Goal: Find specific page/section: Find specific page/section

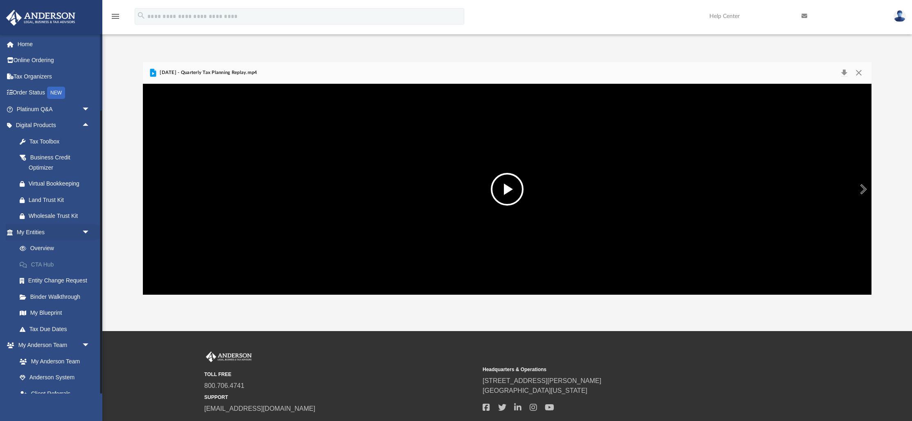
scroll to position [186, 728]
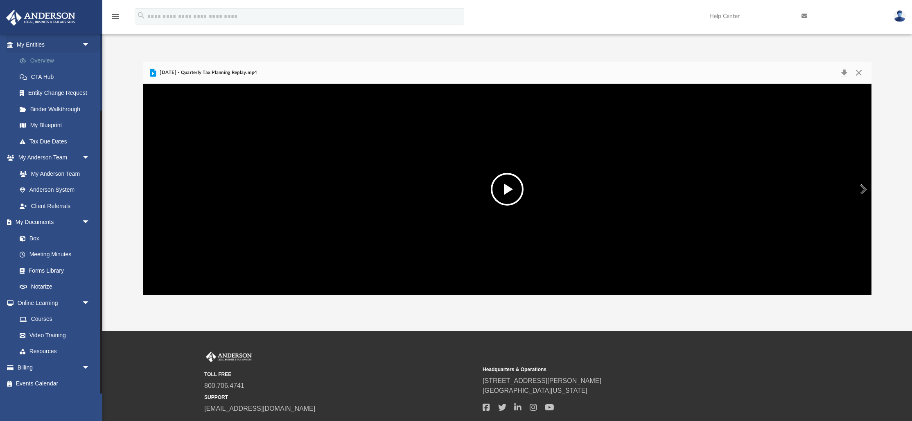
click at [38, 62] on link "Overview" at bounding box center [56, 61] width 91 height 16
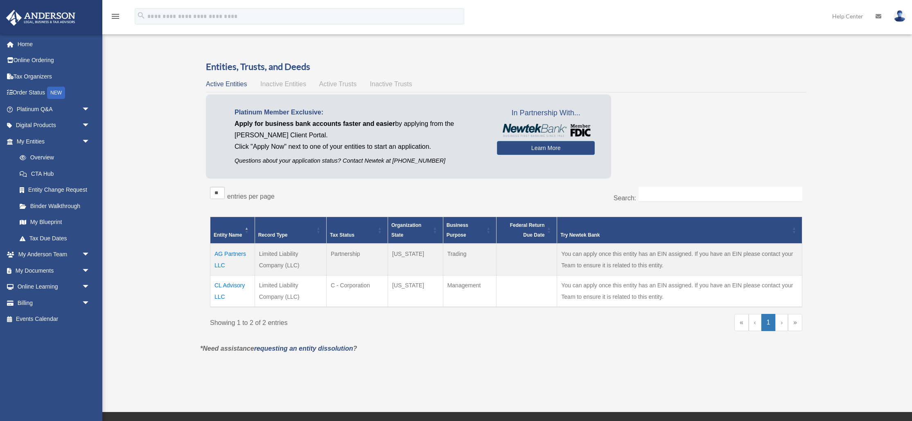
click at [335, 84] on span "Active Trusts" at bounding box center [338, 84] width 38 height 7
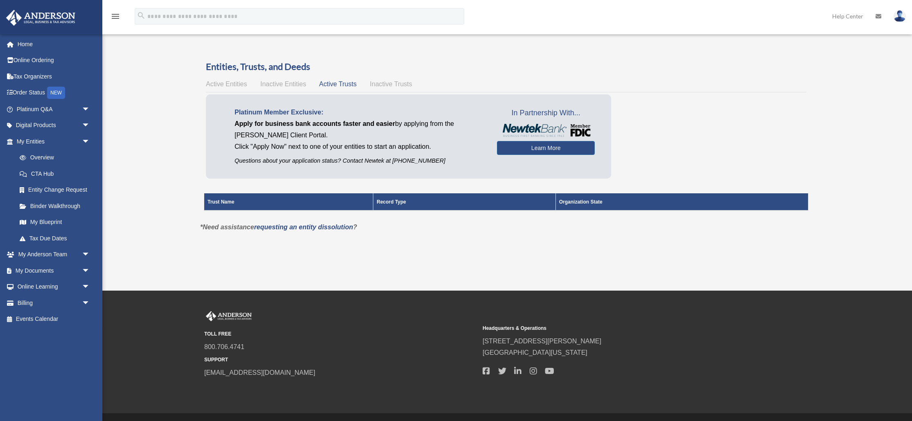
click at [285, 83] on span "Inactive Entities" at bounding box center [283, 84] width 46 height 7
click at [387, 84] on span "Inactive Trusts" at bounding box center [391, 84] width 42 height 7
click at [318, 83] on div "Active Entities Inactive Entities Active Trusts Inactive Trusts" at bounding box center [506, 84] width 600 height 11
click at [239, 84] on span "Active Entities" at bounding box center [226, 84] width 41 height 7
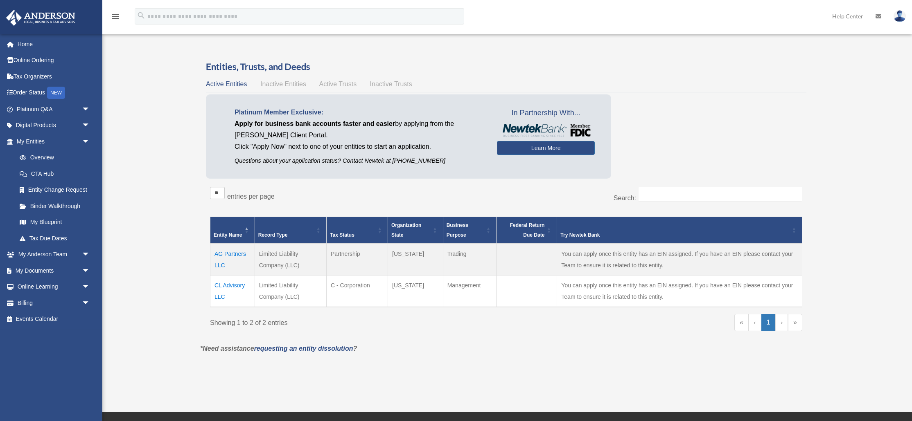
click at [225, 259] on td "AG Partners LLC" at bounding box center [232, 260] width 45 height 32
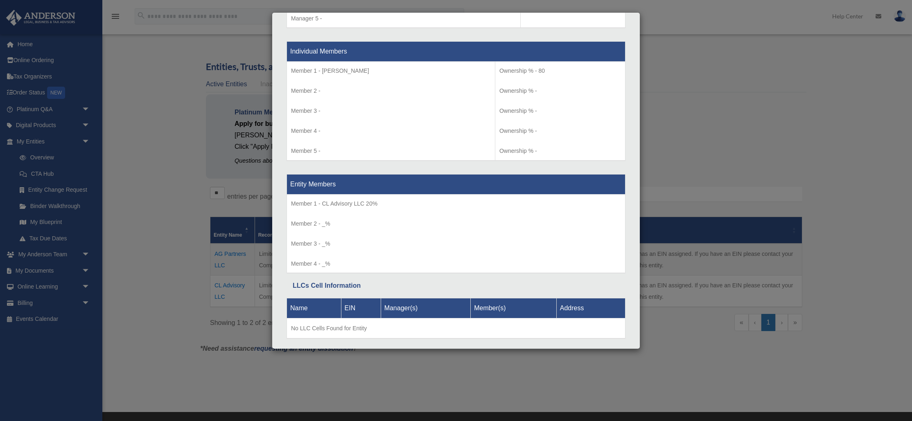
scroll to position [858, 0]
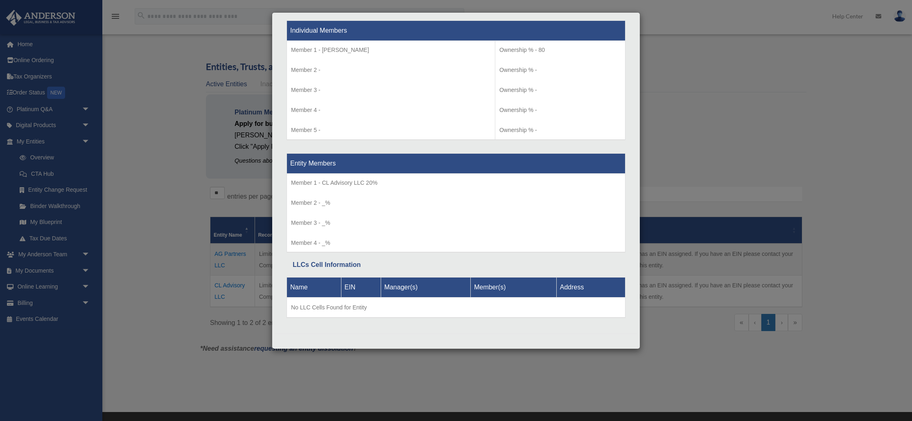
click at [751, 124] on div "Details × Articles Sent Organizational Date" at bounding box center [456, 210] width 912 height 421
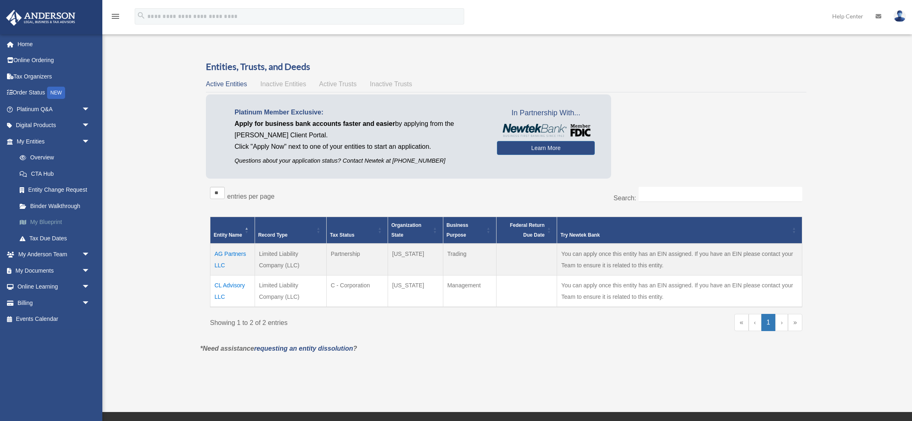
click at [55, 224] on link "My Blueprint" at bounding box center [56, 222] width 91 height 16
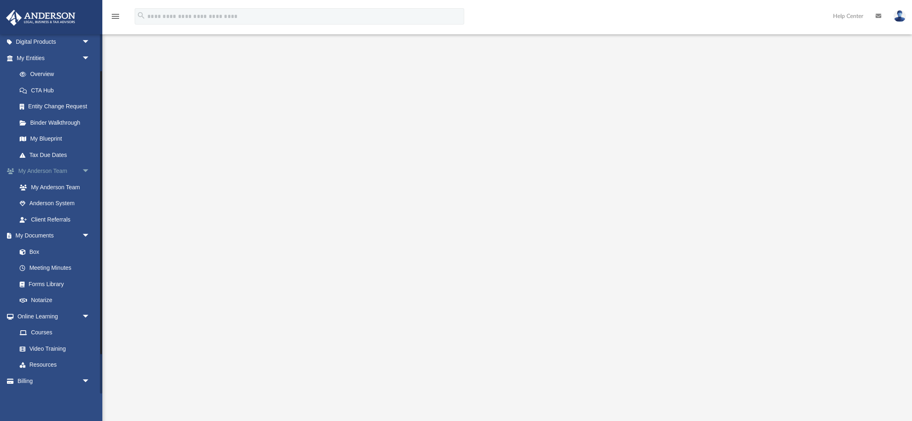
scroll to position [97, 0]
